Goal: Task Accomplishment & Management: Manage account settings

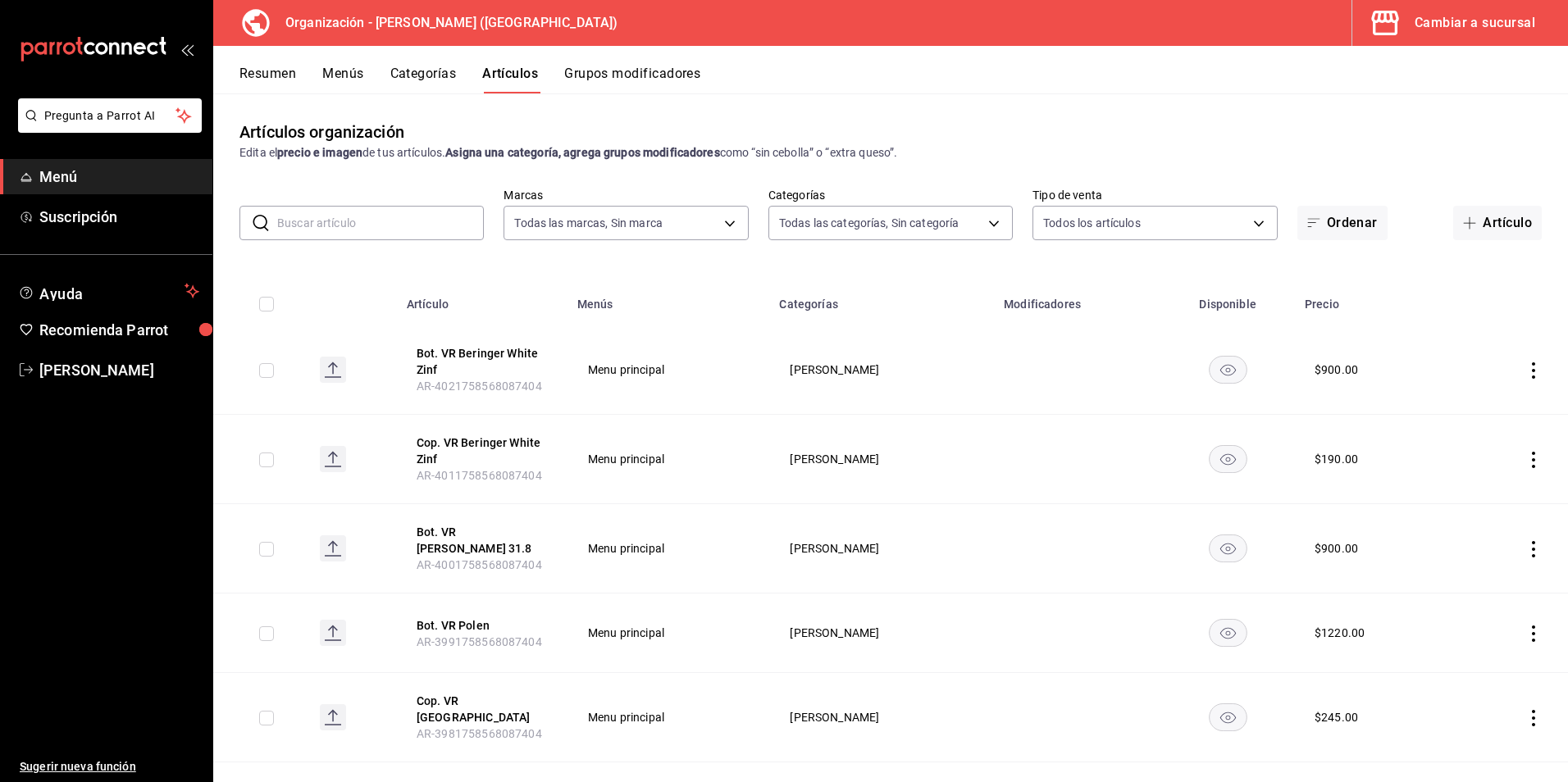
click at [373, 222] on input "text" at bounding box center [380, 222] width 206 height 33
type input "TANQUERA"
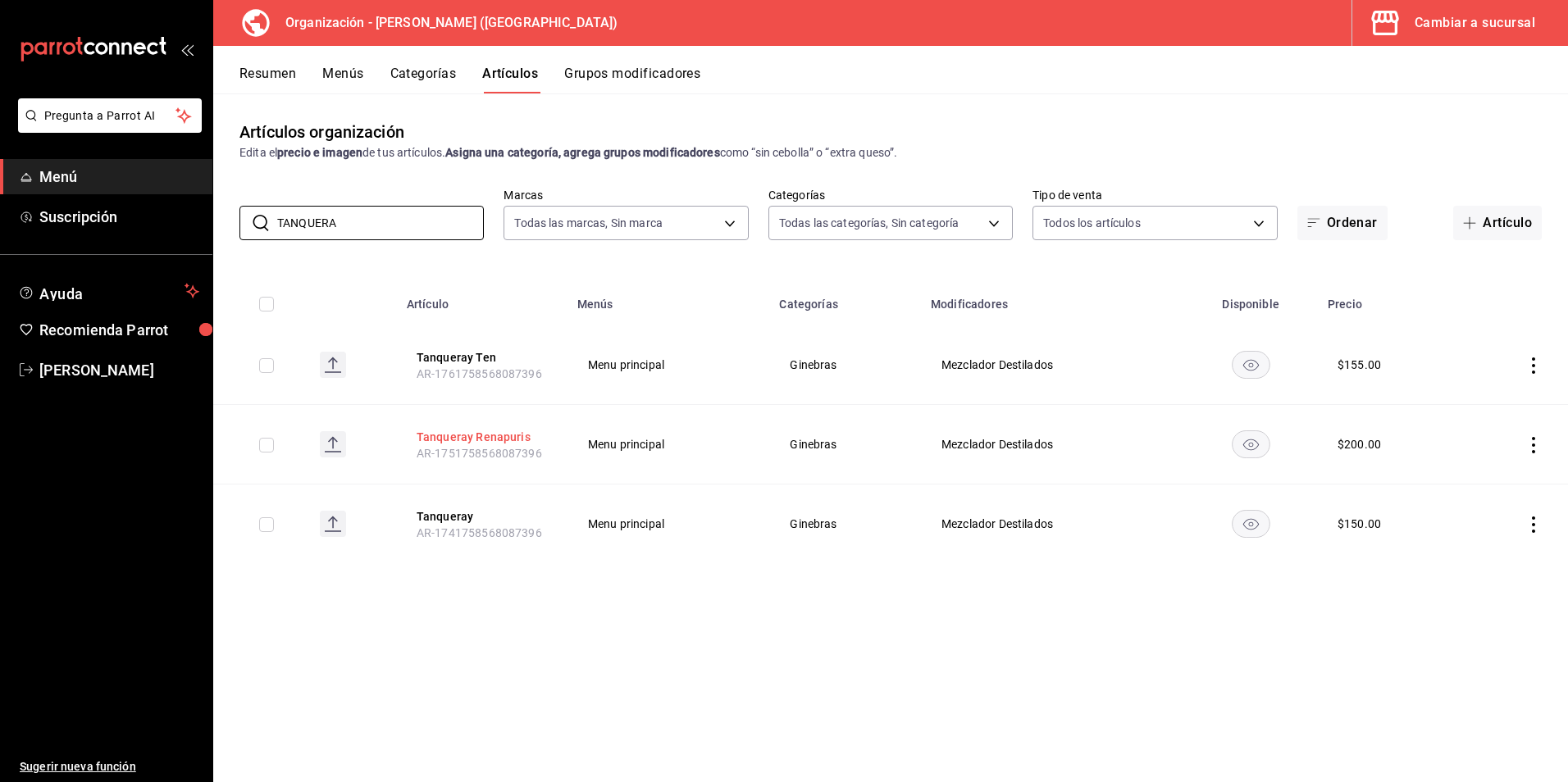
click at [483, 439] on button "Tanqueray Renapuris" at bounding box center [482, 436] width 131 height 16
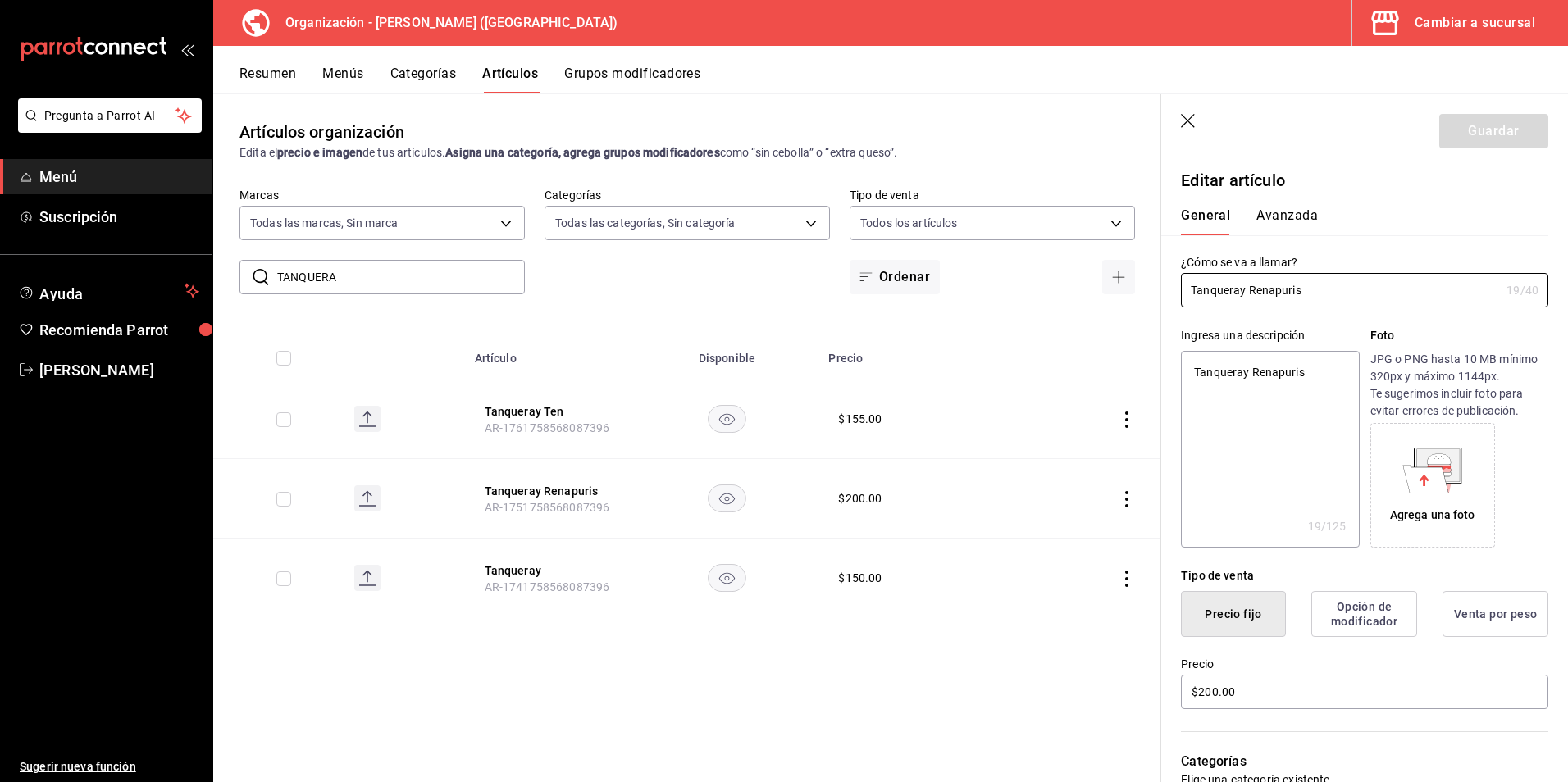
type input "Tanqueray Renapuri"
type textarea "x"
type input "Tanqueray Renapur"
type textarea "x"
type input "Tanqueray Renapu"
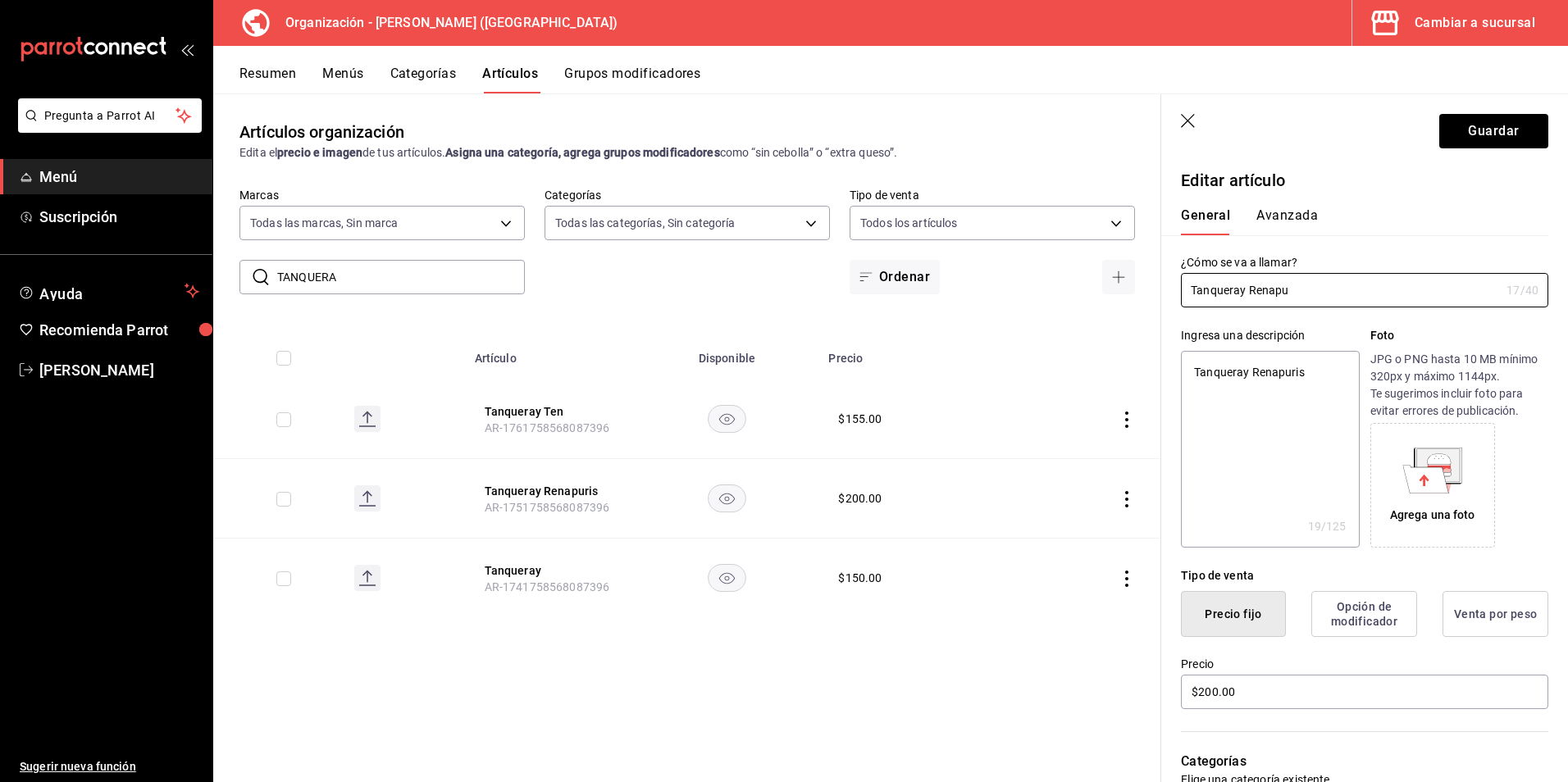
type textarea "x"
type input "Tanqueray RenapuR"
type textarea "x"
type input "Tanqueray Renapu"
type textarea "x"
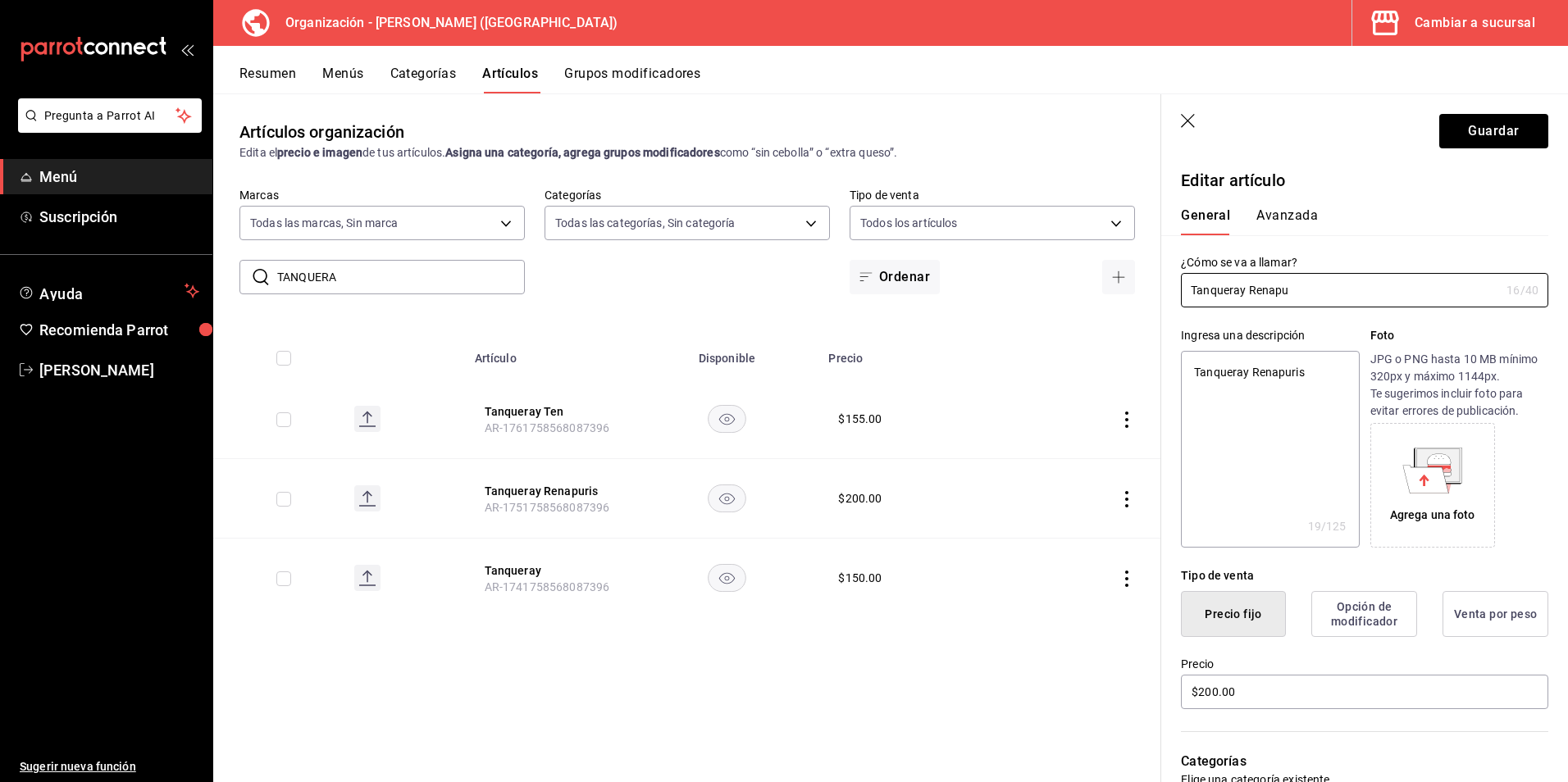
type input "Tanqueray Renapur"
type textarea "x"
type input "Tanqueray Renpur"
type textarea "x"
type input "Tanqueray Repur"
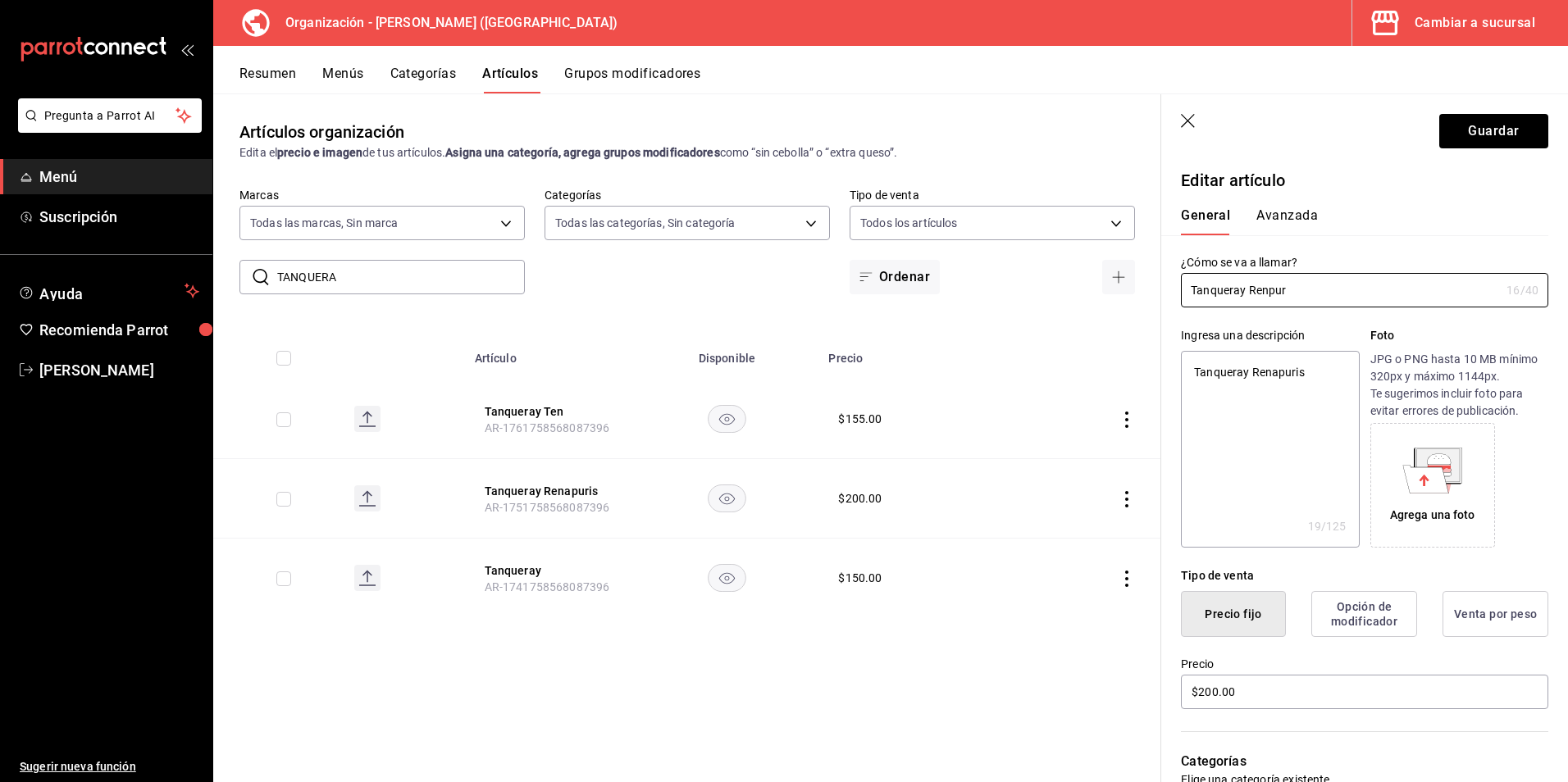
type textarea "x"
type input "Tanqueray Rpur"
type textarea "x"
type input "Tanqueray Rapur"
type textarea "x"
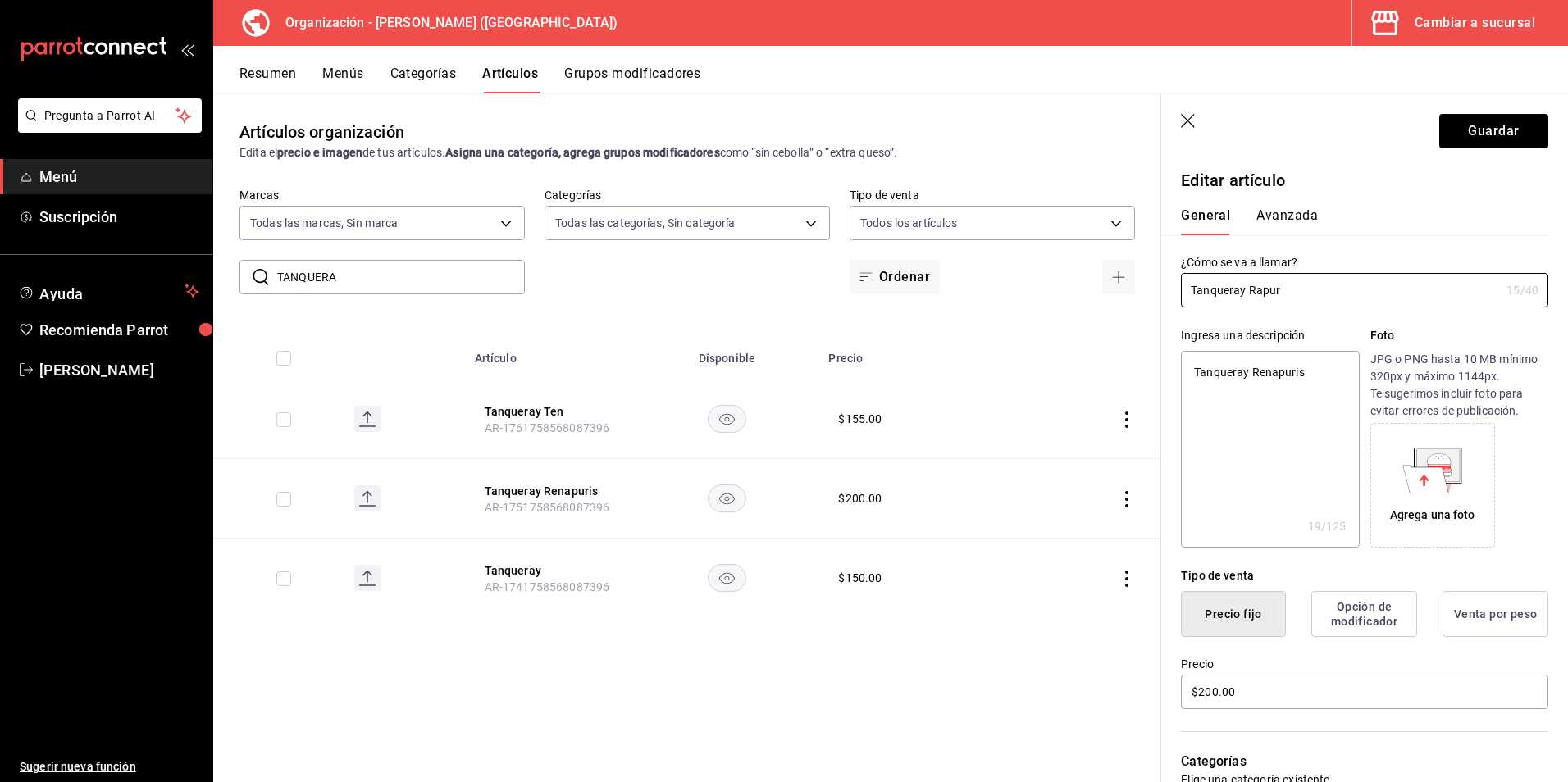
type input "Tanqueray Ranpur"
type textarea "x"
type input "Tanqueray Rangpur"
type textarea "x"
type input "Tanqueray Rangpur"
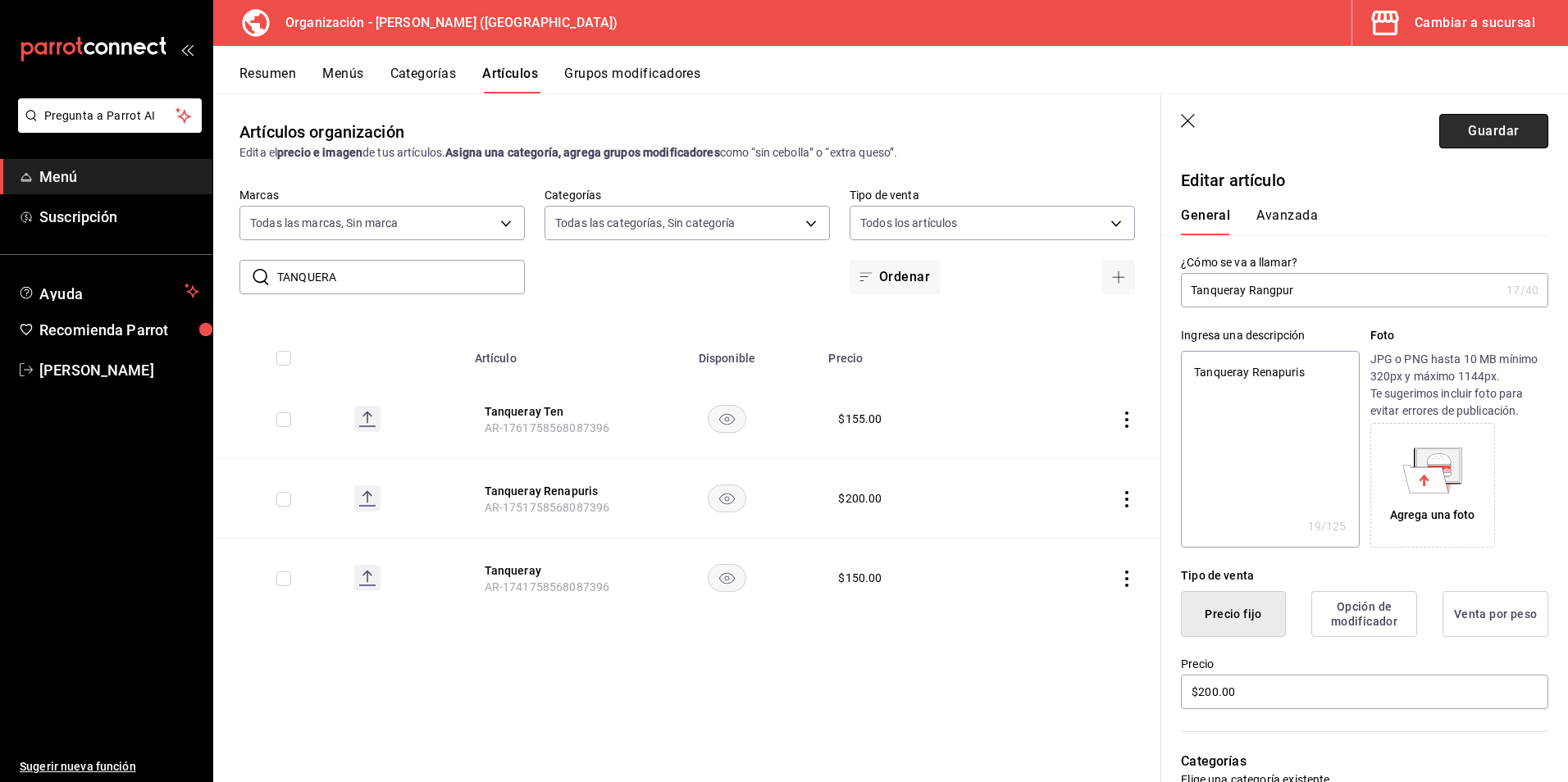
click at [1476, 132] on button "Guardar" at bounding box center [1494, 131] width 109 height 35
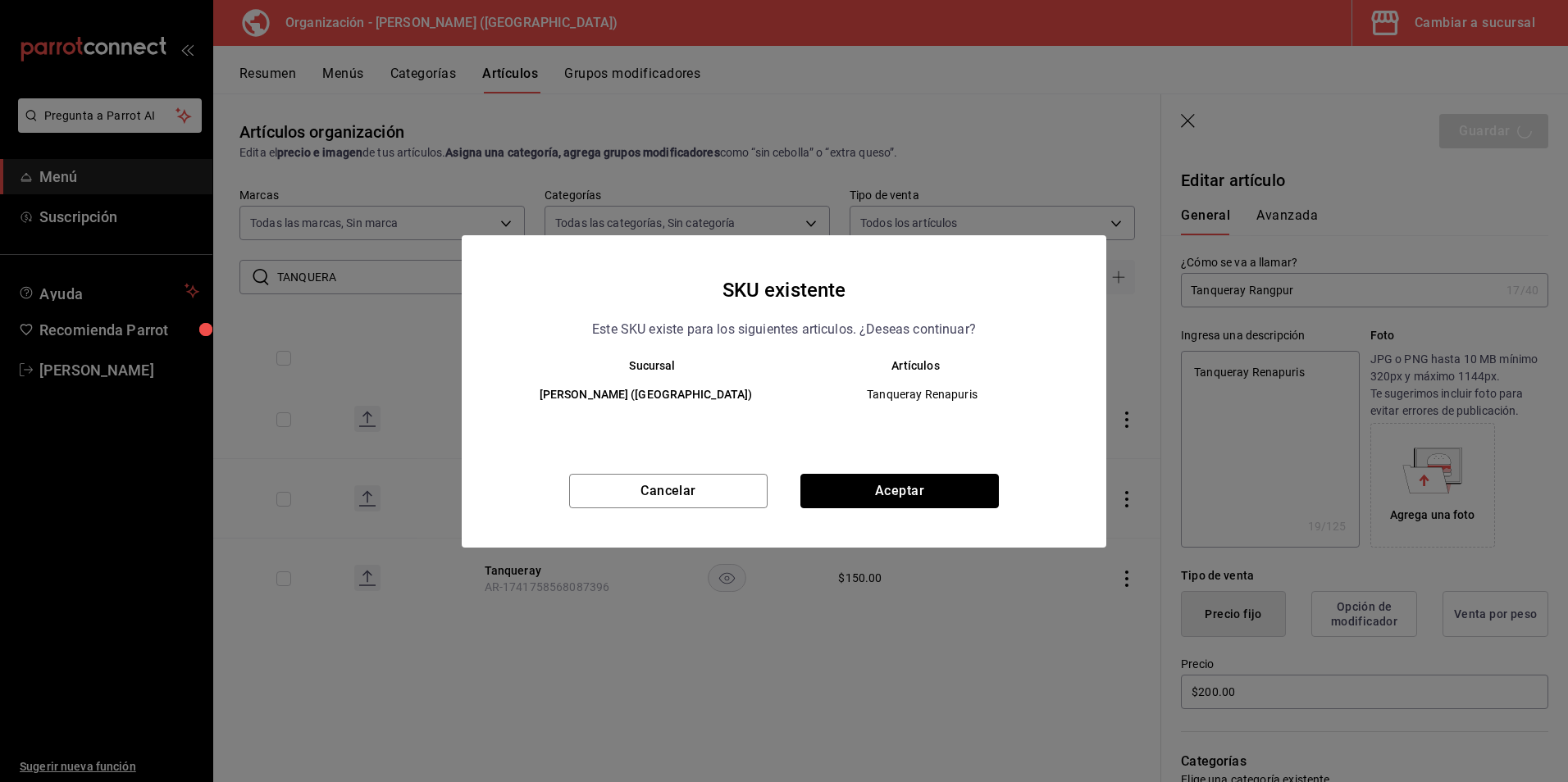
drag, startPoint x: 979, startPoint y: 494, endPoint x: 990, endPoint y: 483, distance: 15.6
click at [978, 494] on button "Aceptar" at bounding box center [900, 491] width 199 height 35
type textarea "x"
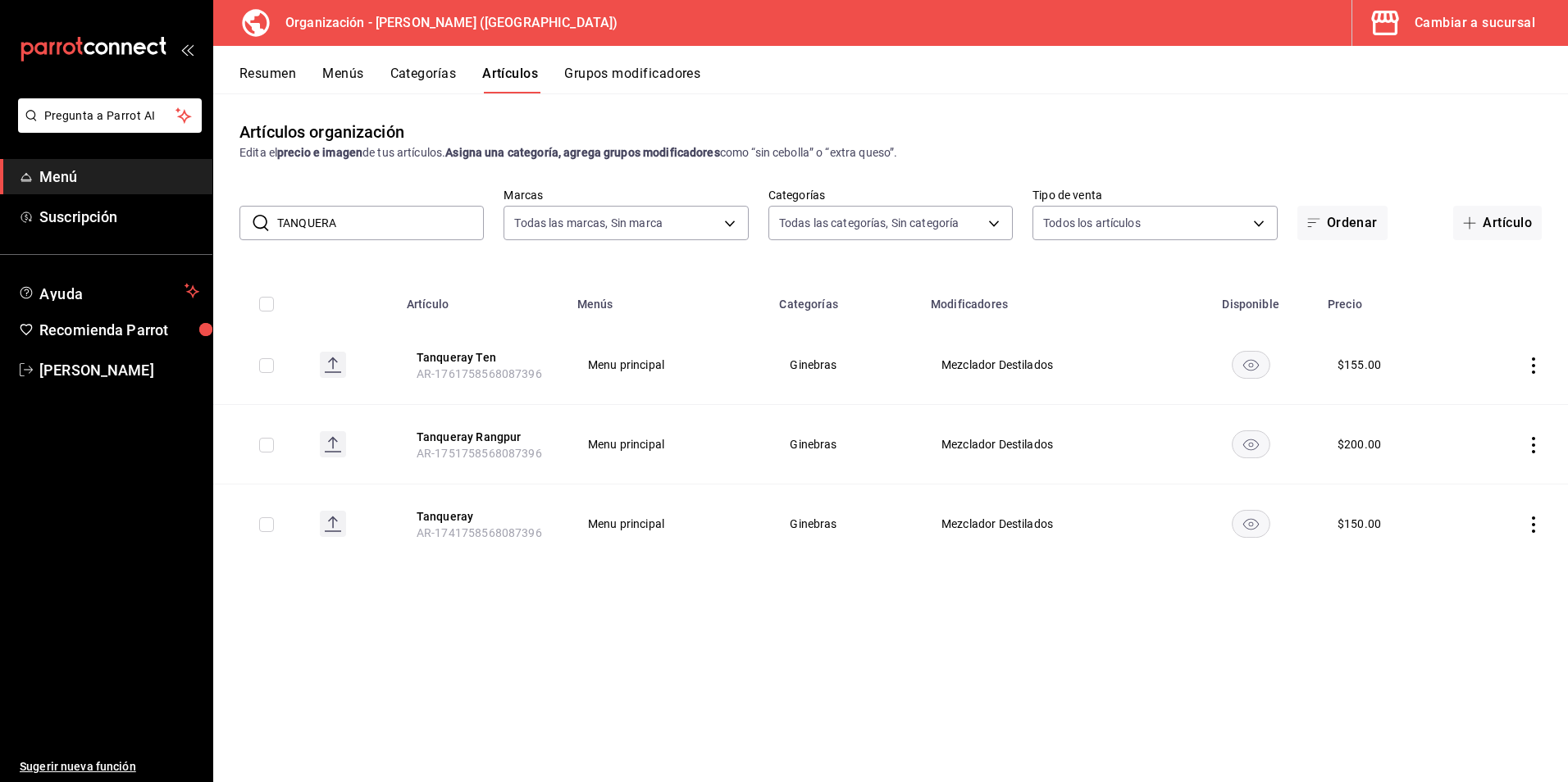
click at [487, 268] on div "Artículos organización Edita el precio e imagen de tus artículos. Asigna una ca…" at bounding box center [890, 437] width 1355 height 688
